Goal: Task Accomplishment & Management: Manage account settings

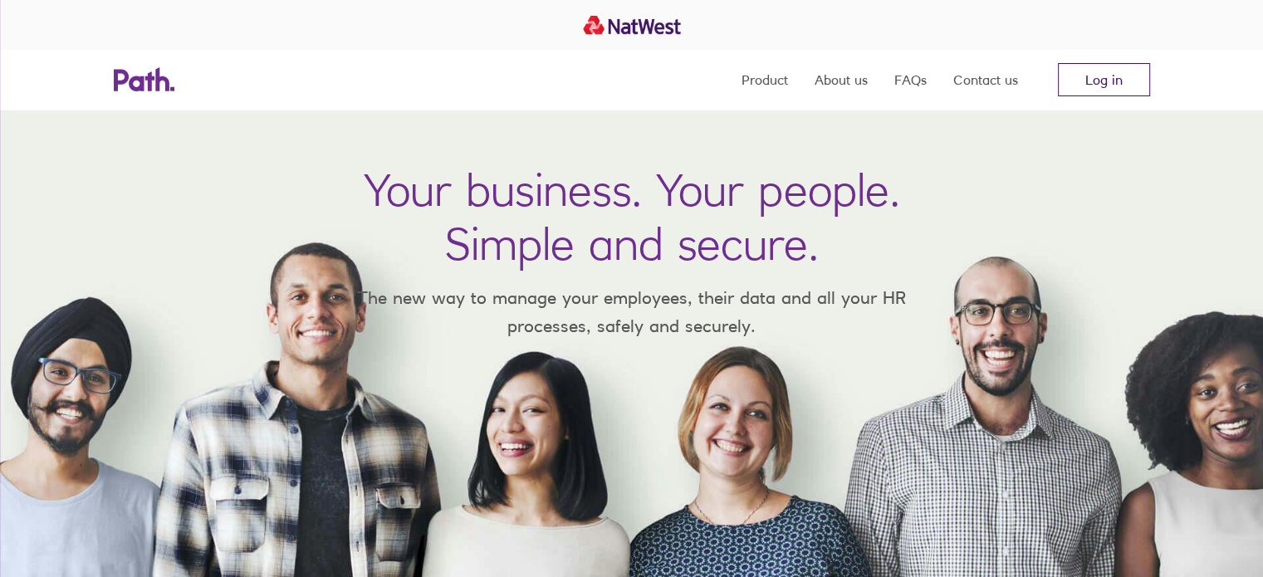
click at [1100, 76] on link "Log in" at bounding box center [1104, 79] width 92 height 33
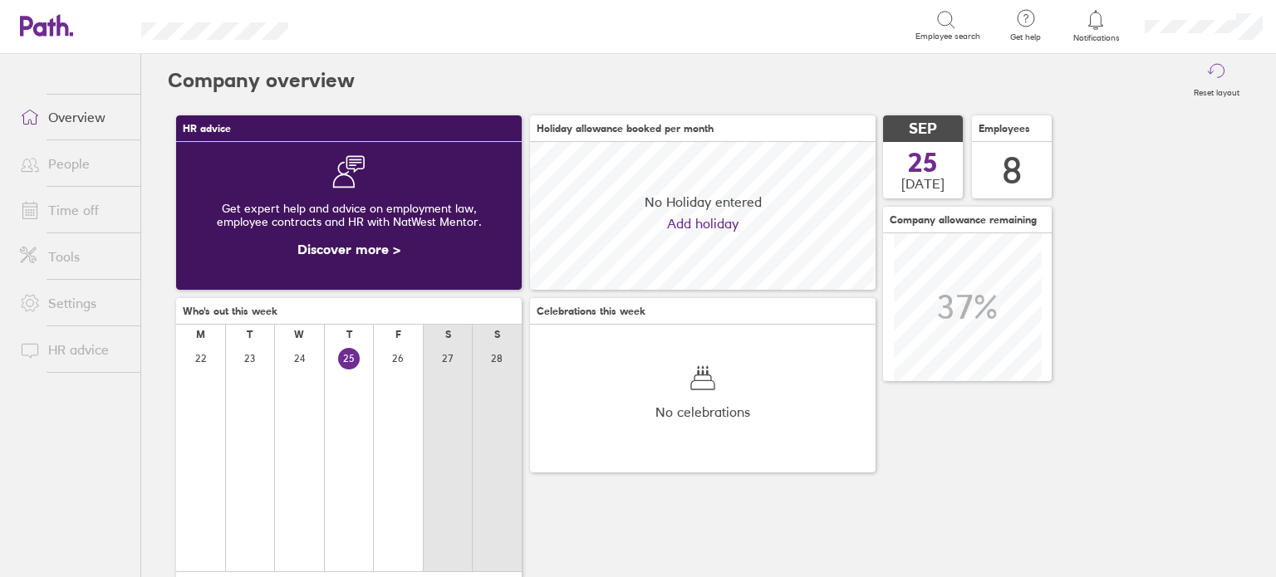
scroll to position [147, 345]
click at [68, 109] on link "Overview" at bounding box center [74, 116] width 134 height 33
click at [99, 206] on link "Time off" at bounding box center [74, 210] width 134 height 33
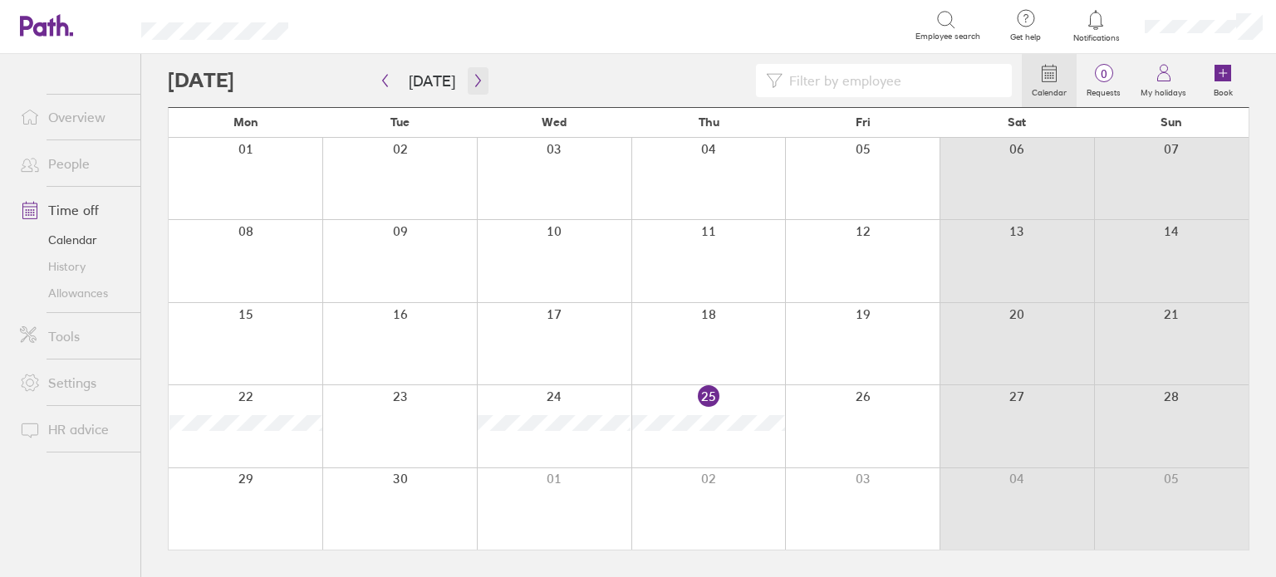
click at [472, 82] on icon "button" at bounding box center [478, 80] width 12 height 13
